Goal: Task Accomplishment & Management: Manage account settings

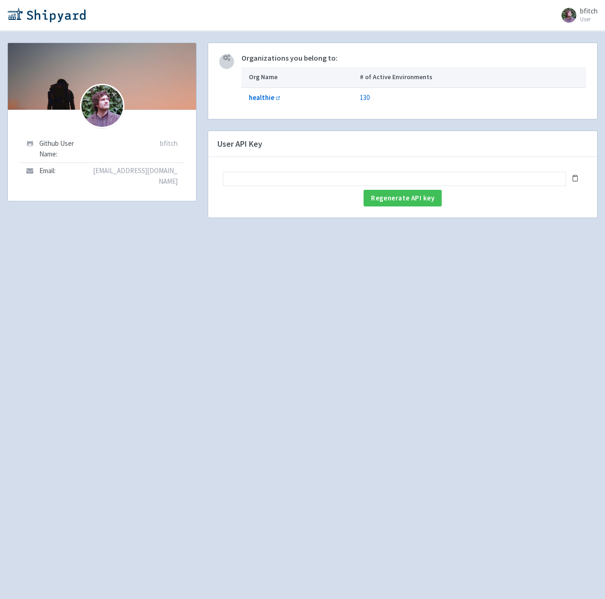
click at [384, 140] on h4 "User API Key" at bounding box center [402, 144] width 389 height 26
click at [257, 95] on b "healthie" at bounding box center [261, 97] width 25 height 9
click at [417, 202] on span "Regenerate API key" at bounding box center [402, 197] width 63 height 9
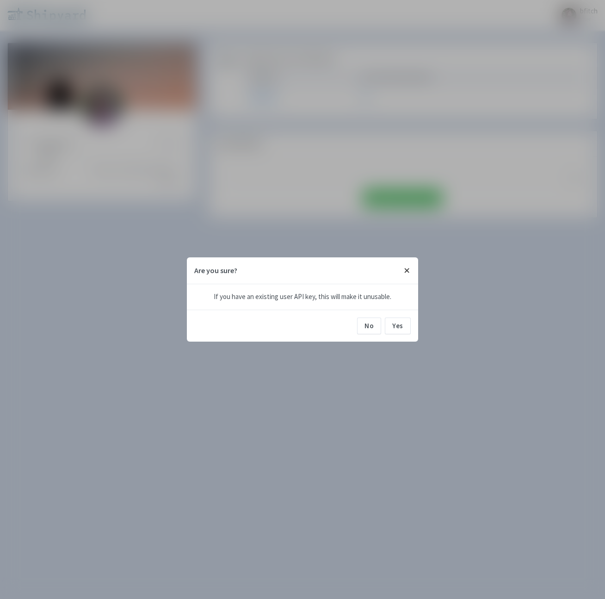
click at [406, 270] on button "Close" at bounding box center [407, 270] width 22 height 26
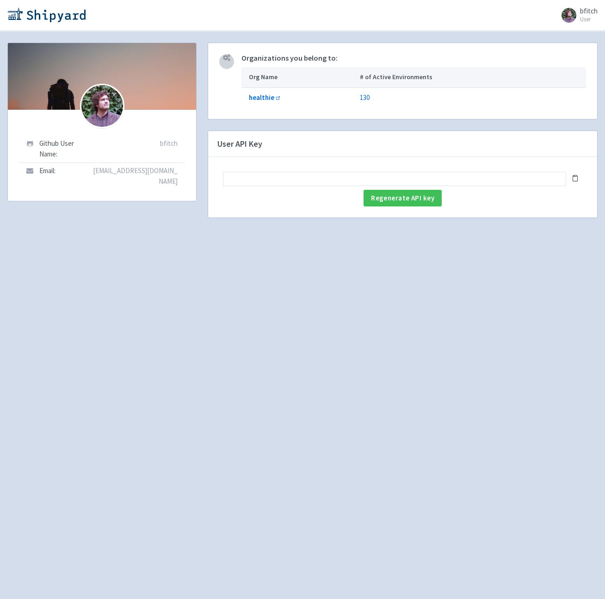
click at [586, 13] on span "bfitch" at bounding box center [589, 10] width 18 height 9
click at [575, 41] on link "Profile" at bounding box center [569, 39] width 53 height 14
click at [369, 96] on link "130" at bounding box center [365, 97] width 10 height 9
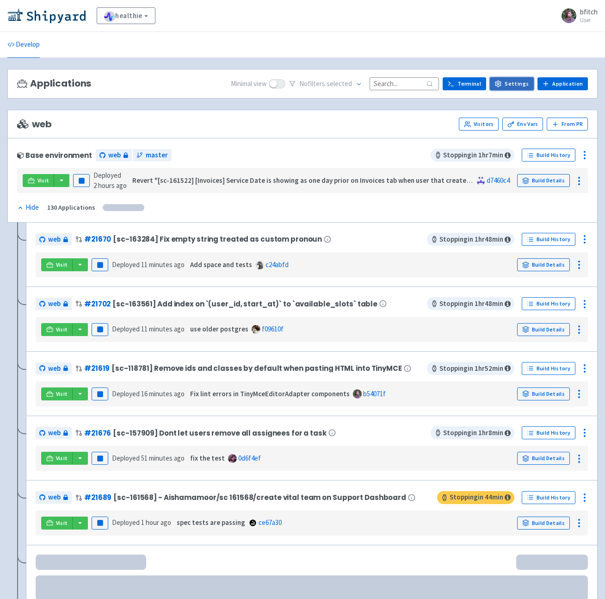
click at [515, 84] on link "Settings" at bounding box center [512, 83] width 44 height 13
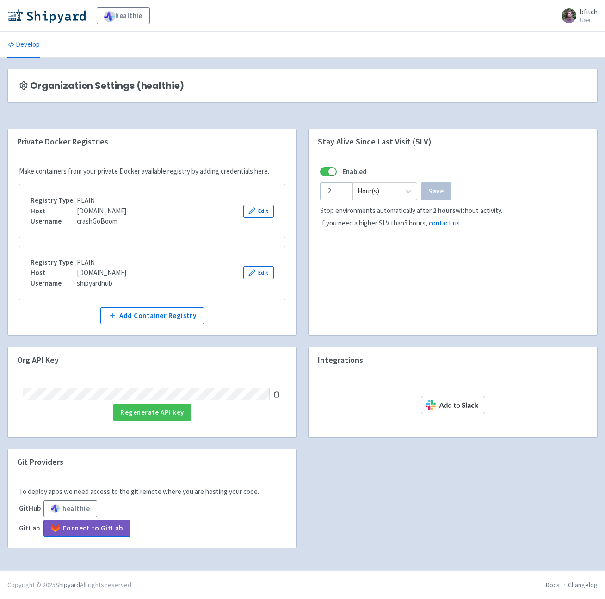
click at [278, 395] on icon at bounding box center [276, 394] width 6 height 6
click at [584, 12] on span "bfitch" at bounding box center [589, 11] width 18 height 9
click at [572, 37] on link "Profile" at bounding box center [569, 40] width 53 height 14
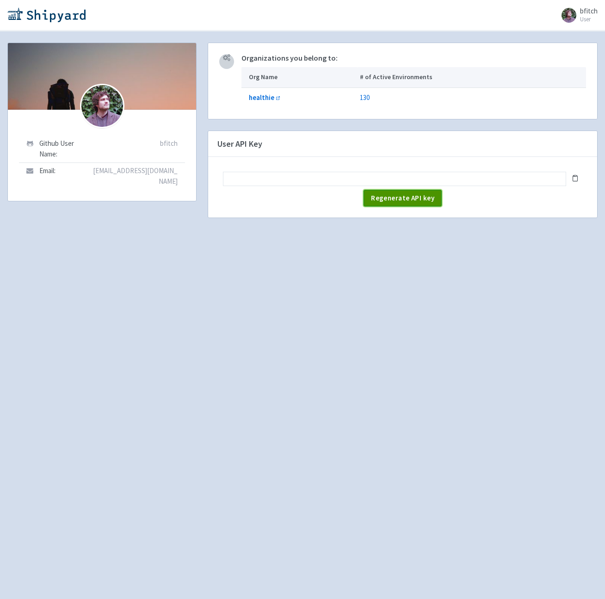
click at [382, 198] on span "Regenerate API key" at bounding box center [402, 197] width 63 height 9
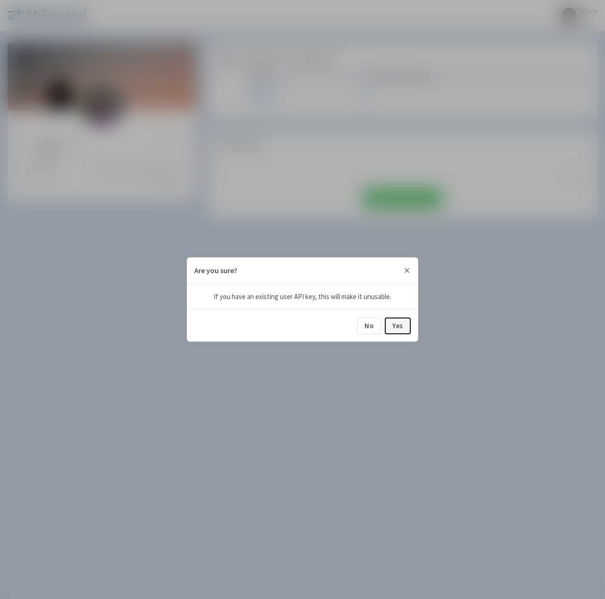
click at [402, 328] on button "Yes" at bounding box center [398, 325] width 26 height 17
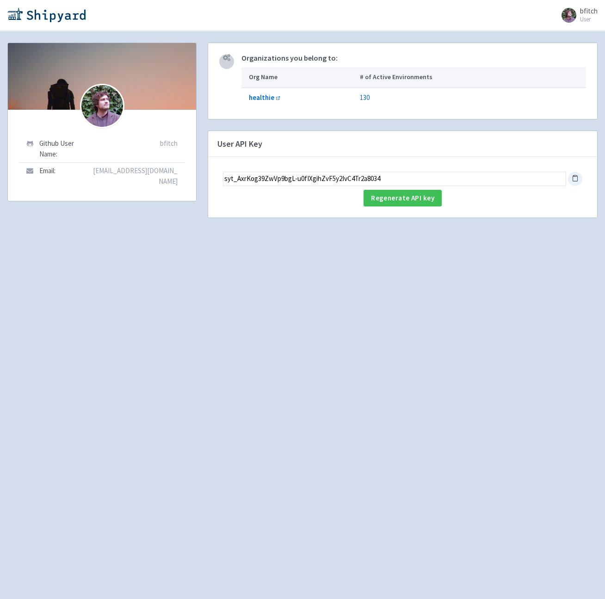
click at [573, 177] on icon at bounding box center [575, 177] width 7 height 7
